Goal: Task Accomplishment & Management: Manage account settings

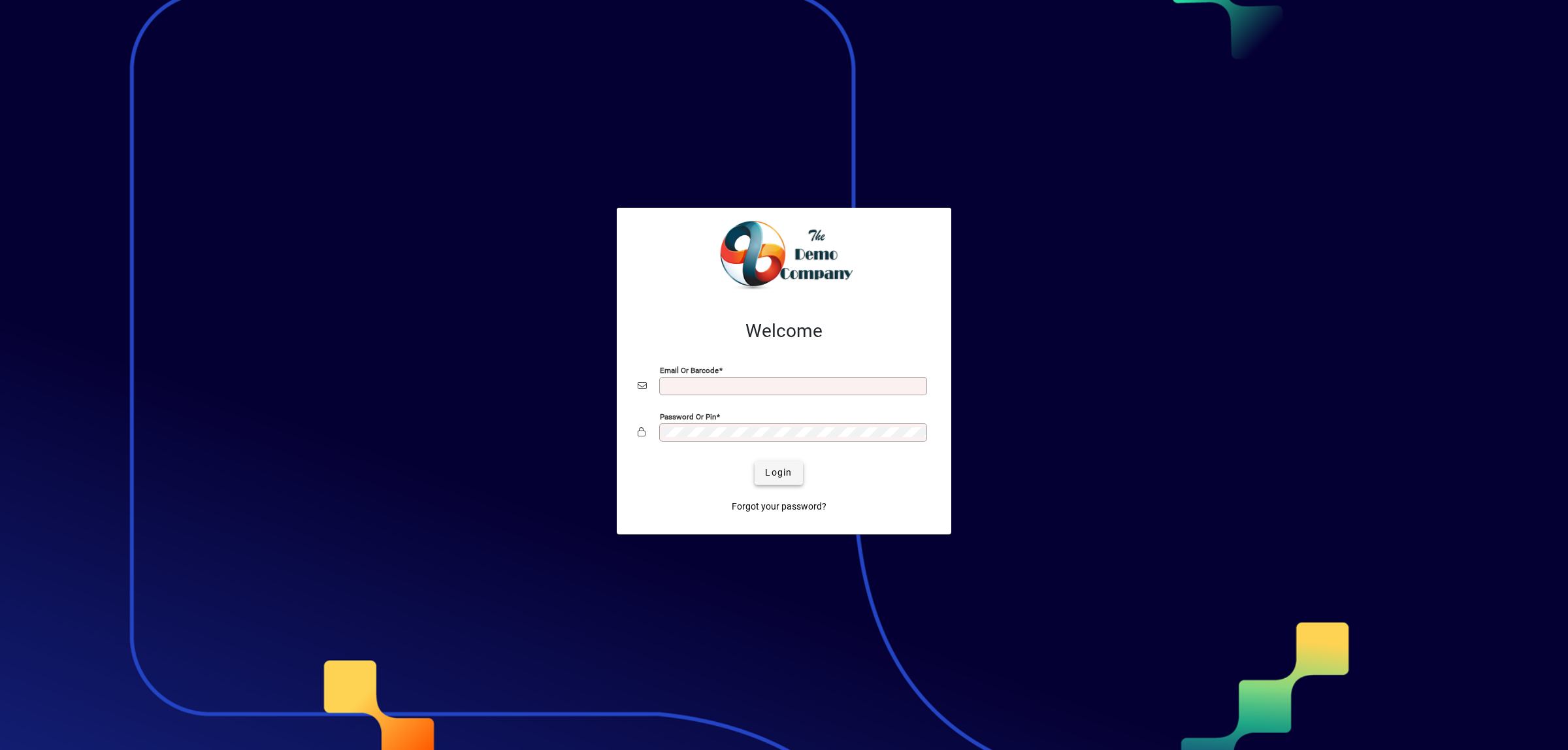
type input "**********"
click at [779, 481] on span "submit" at bounding box center [778, 472] width 48 height 31
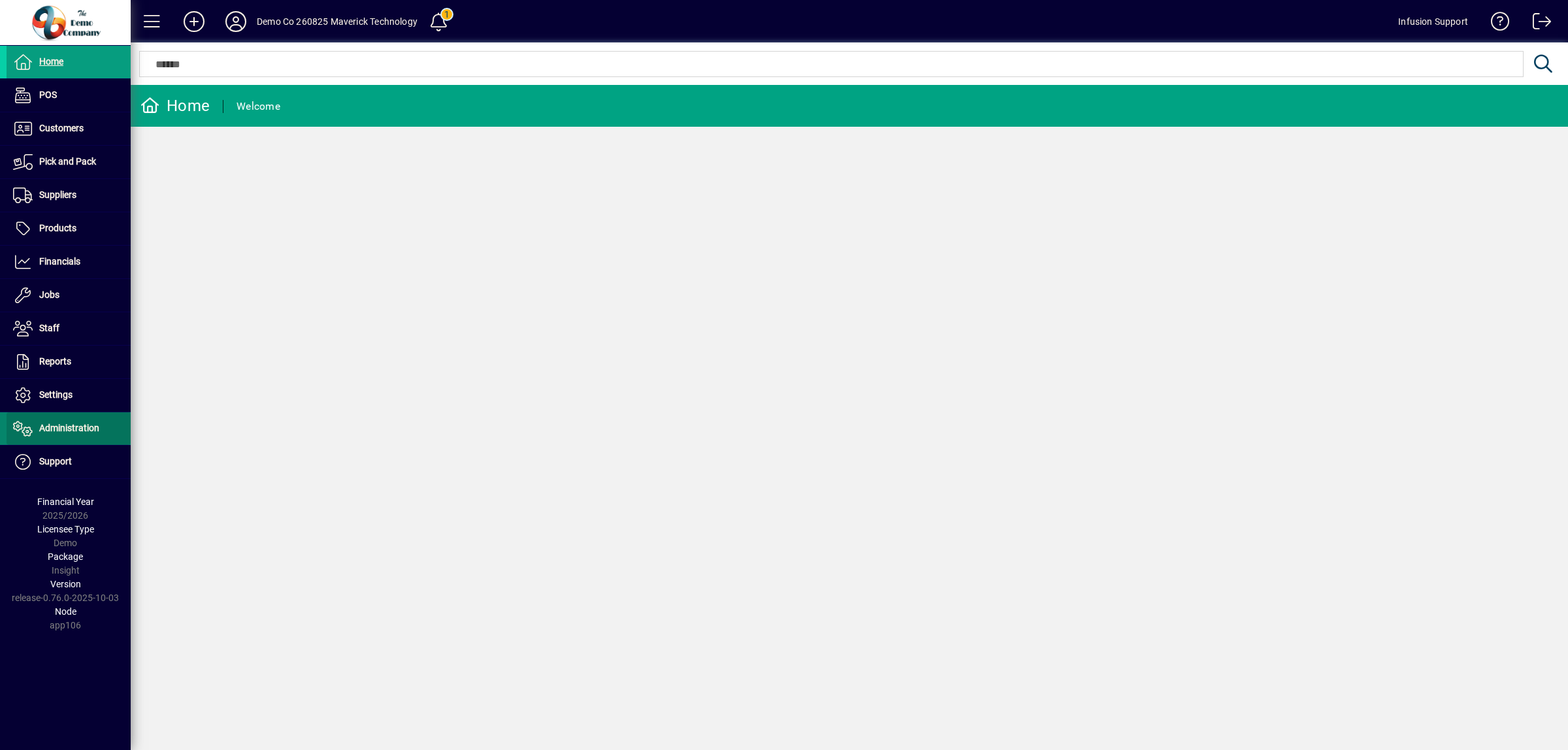
click at [65, 431] on span "Administration" at bounding box center [69, 427] width 60 height 10
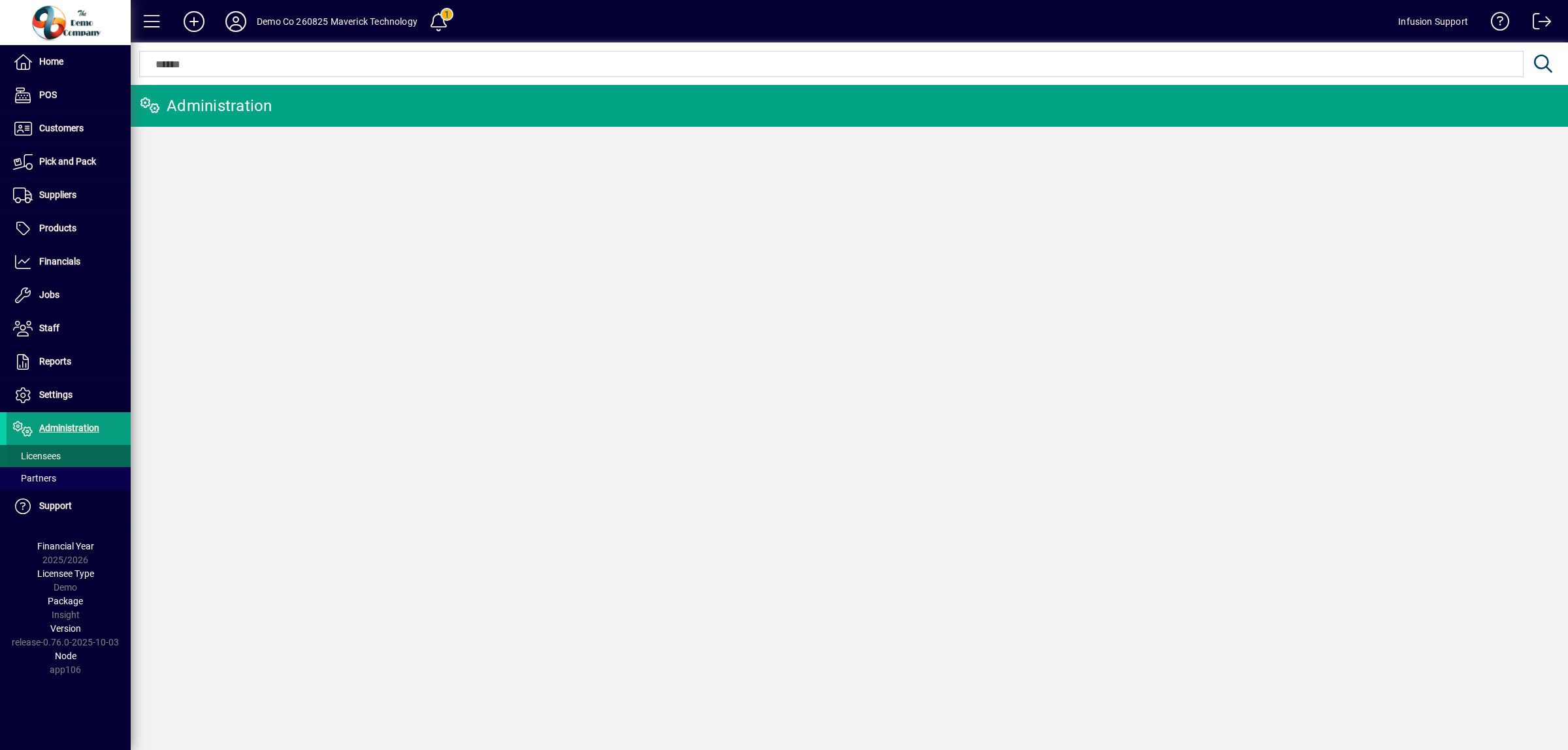
click at [38, 456] on span "Licensees" at bounding box center [37, 456] width 48 height 10
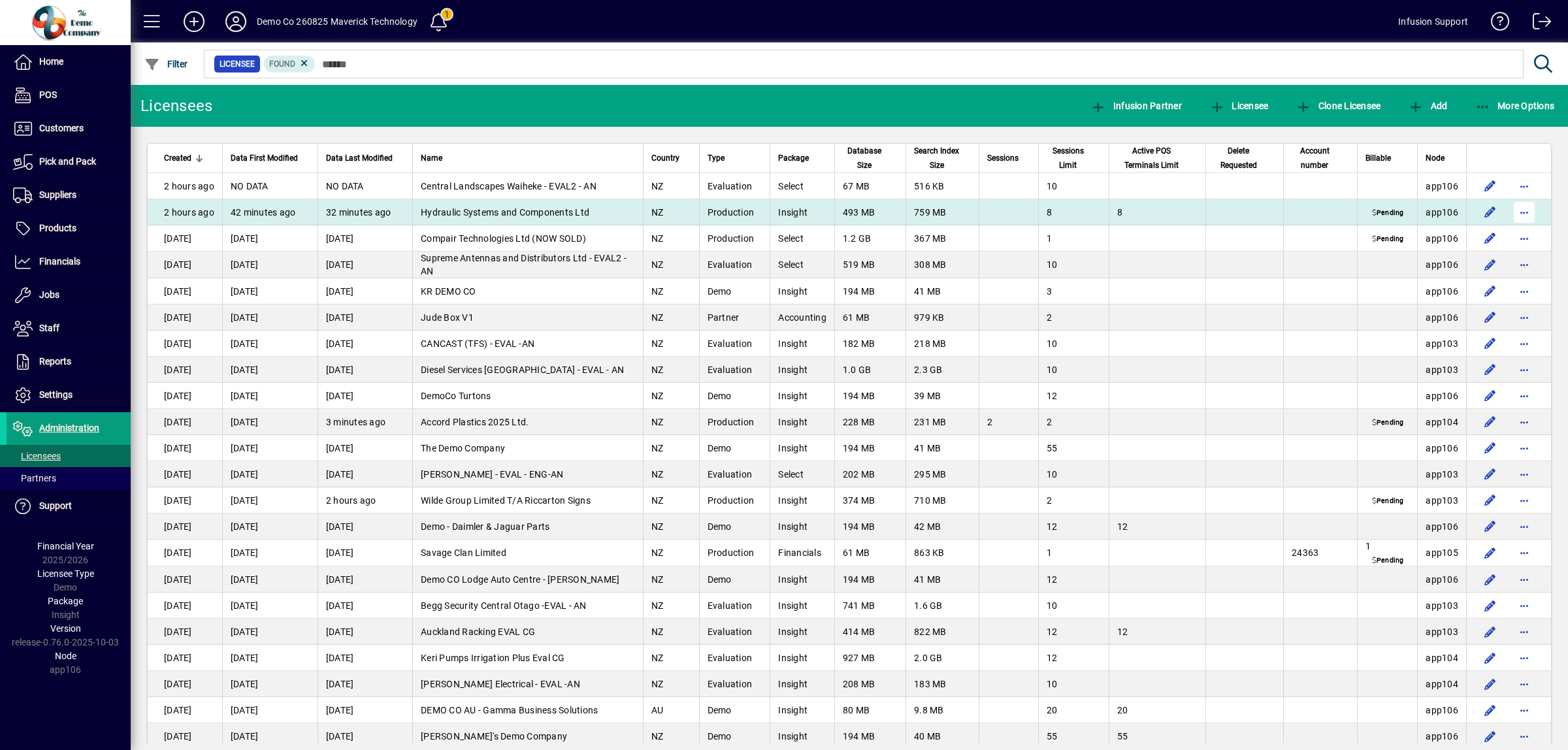
click at [1508, 211] on span "button" at bounding box center [1524, 212] width 31 height 31
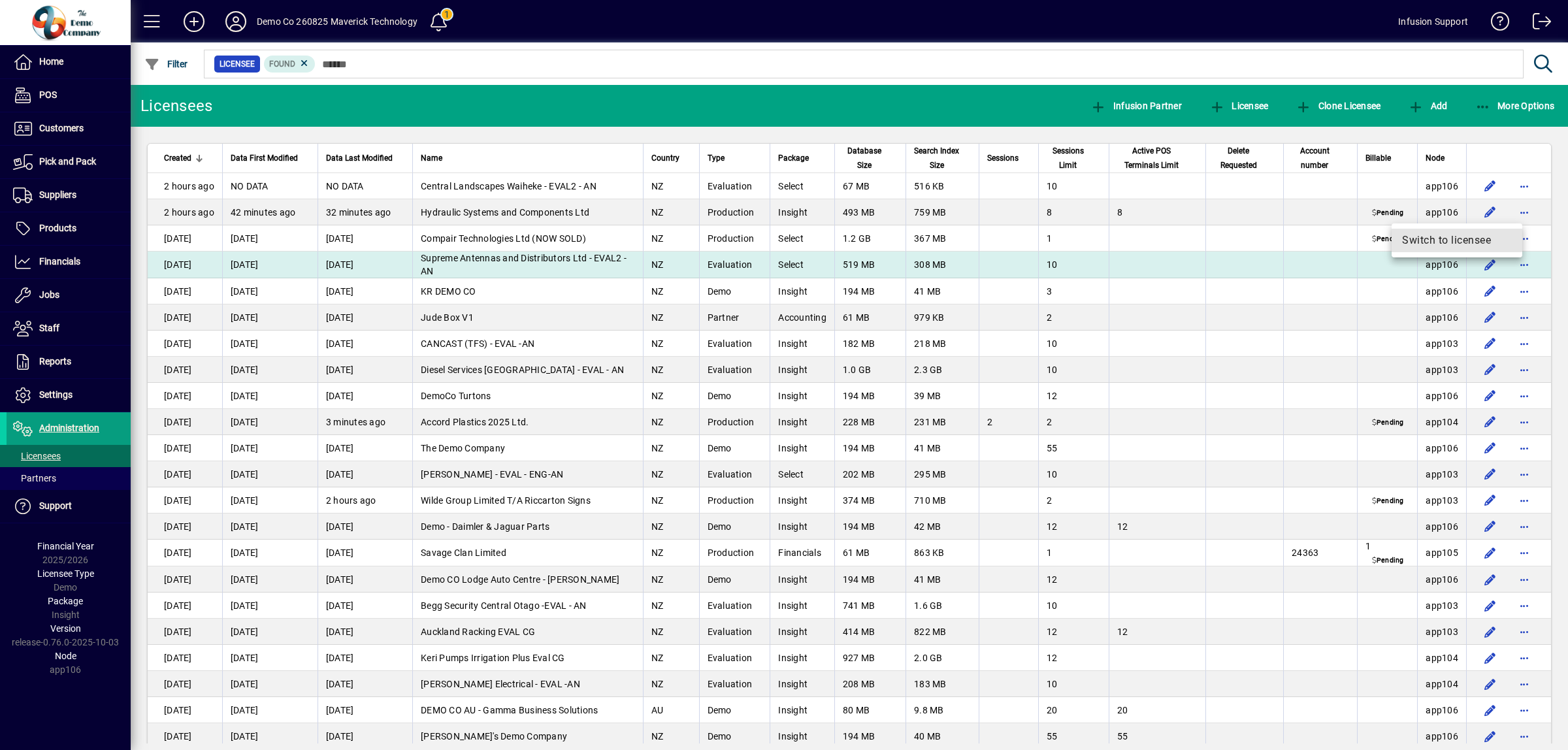
drag, startPoint x: 1430, startPoint y: 235, endPoint x: 1118, endPoint y: 260, distance: 313.0
click at [1430, 235] on span "Switch to licensee" at bounding box center [1457, 240] width 110 height 16
